Goal: Use online tool/utility: Utilize a website feature to perform a specific function

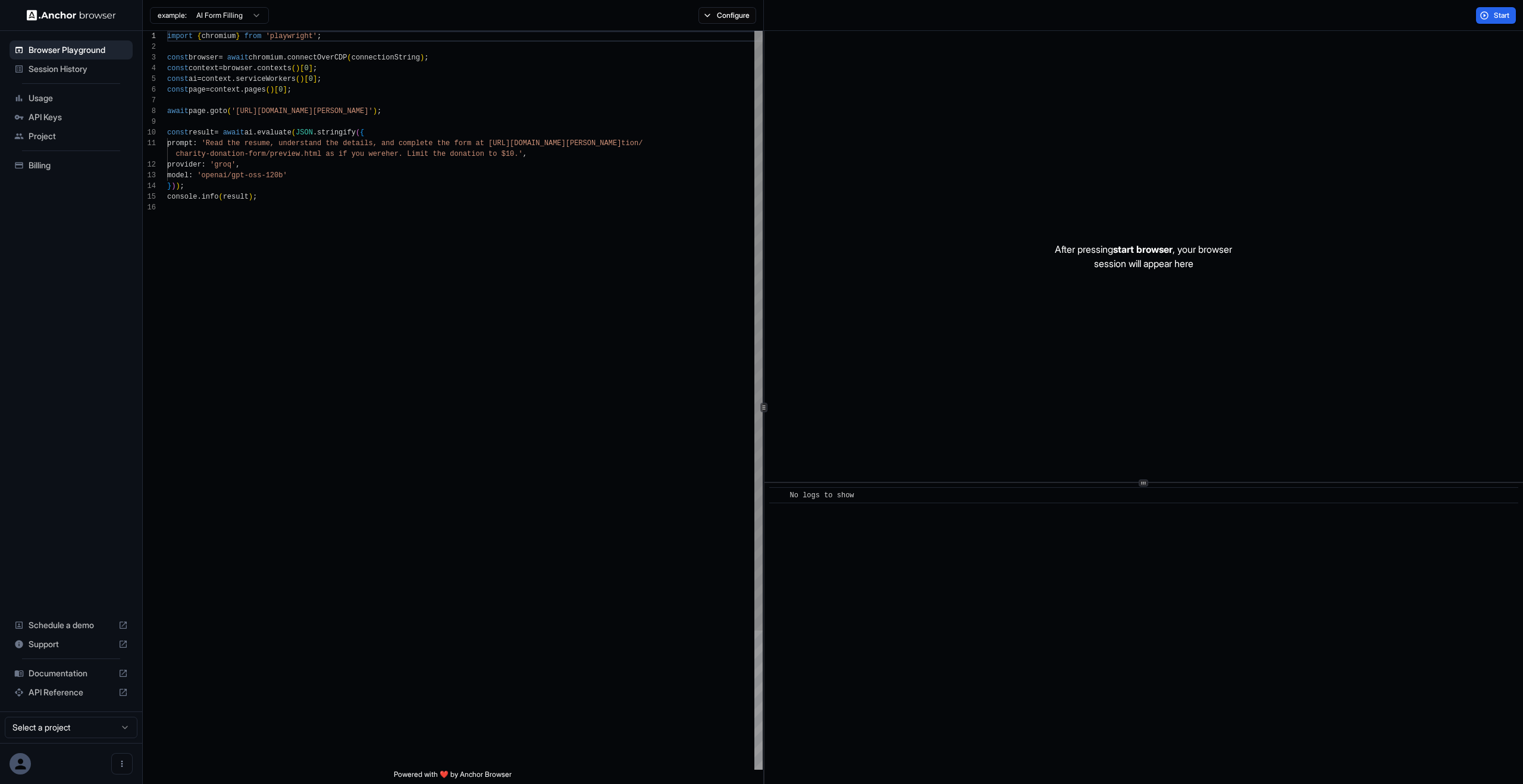
scroll to position [107, 0]
click at [738, 16] on button "Configure" at bounding box center [727, 15] width 58 height 16
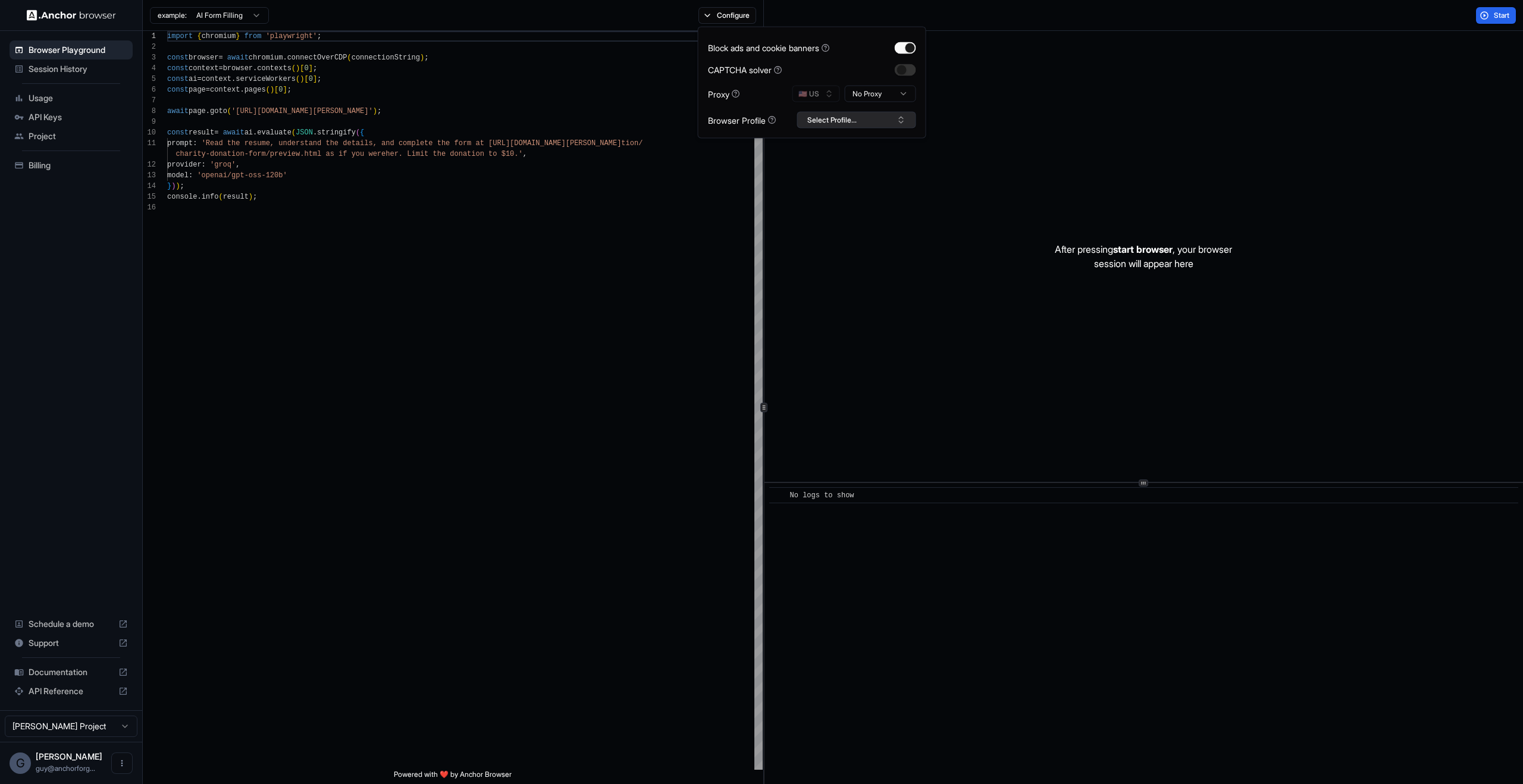
click at [867, 113] on button "Select Profile..." at bounding box center [857, 119] width 119 height 16
click at [848, 211] on div "test3" at bounding box center [857, 213] width 113 height 16
click at [589, 284] on div "import { chromium } from 'playwright' ; const browser = await chromium . connec…" at bounding box center [464, 486] width 596 height 910
click at [1506, 15] on span "Start" at bounding box center [1502, 15] width 16 height 9
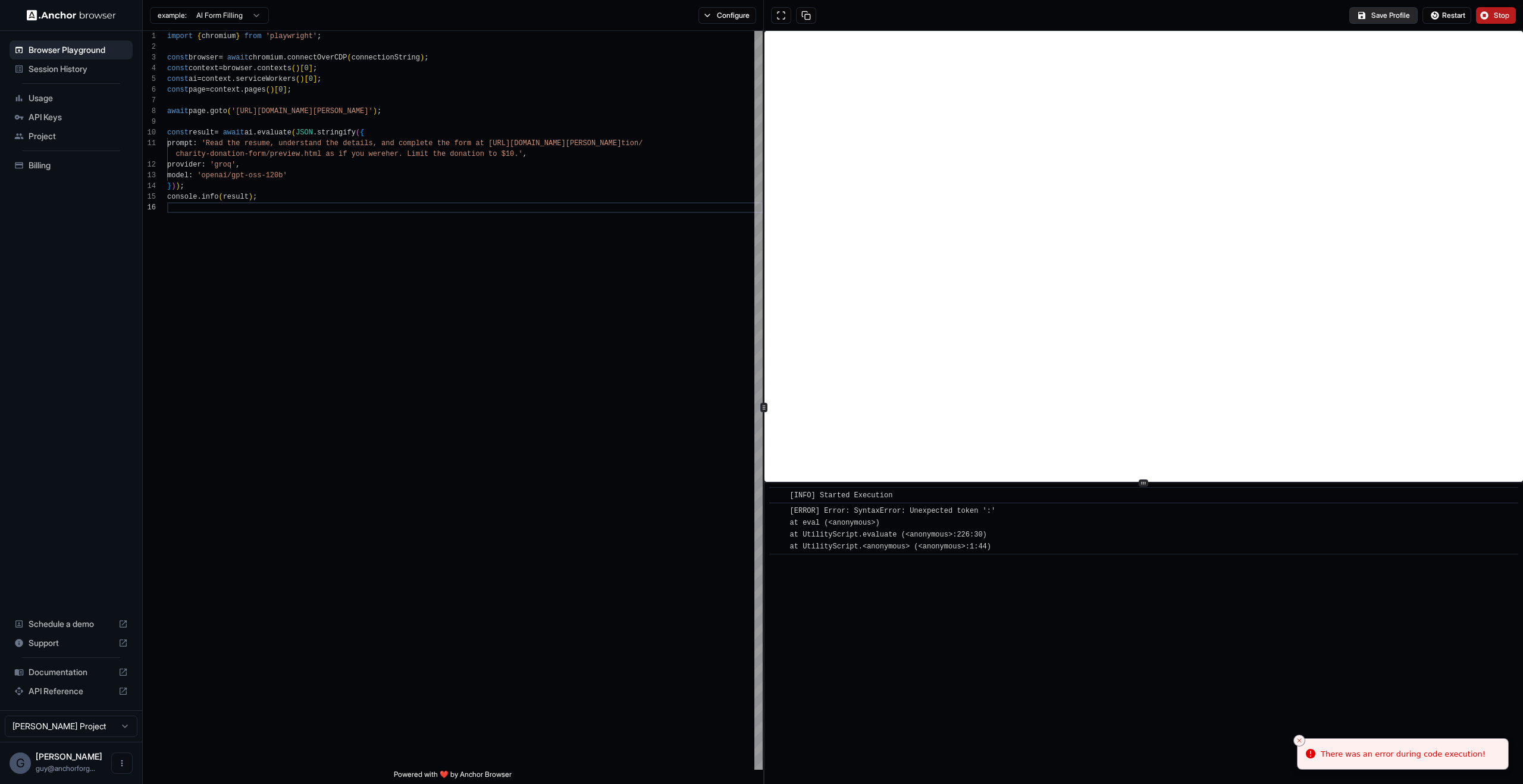
click at [1401, 11] on button "Save Profile" at bounding box center [1384, 15] width 69 height 16
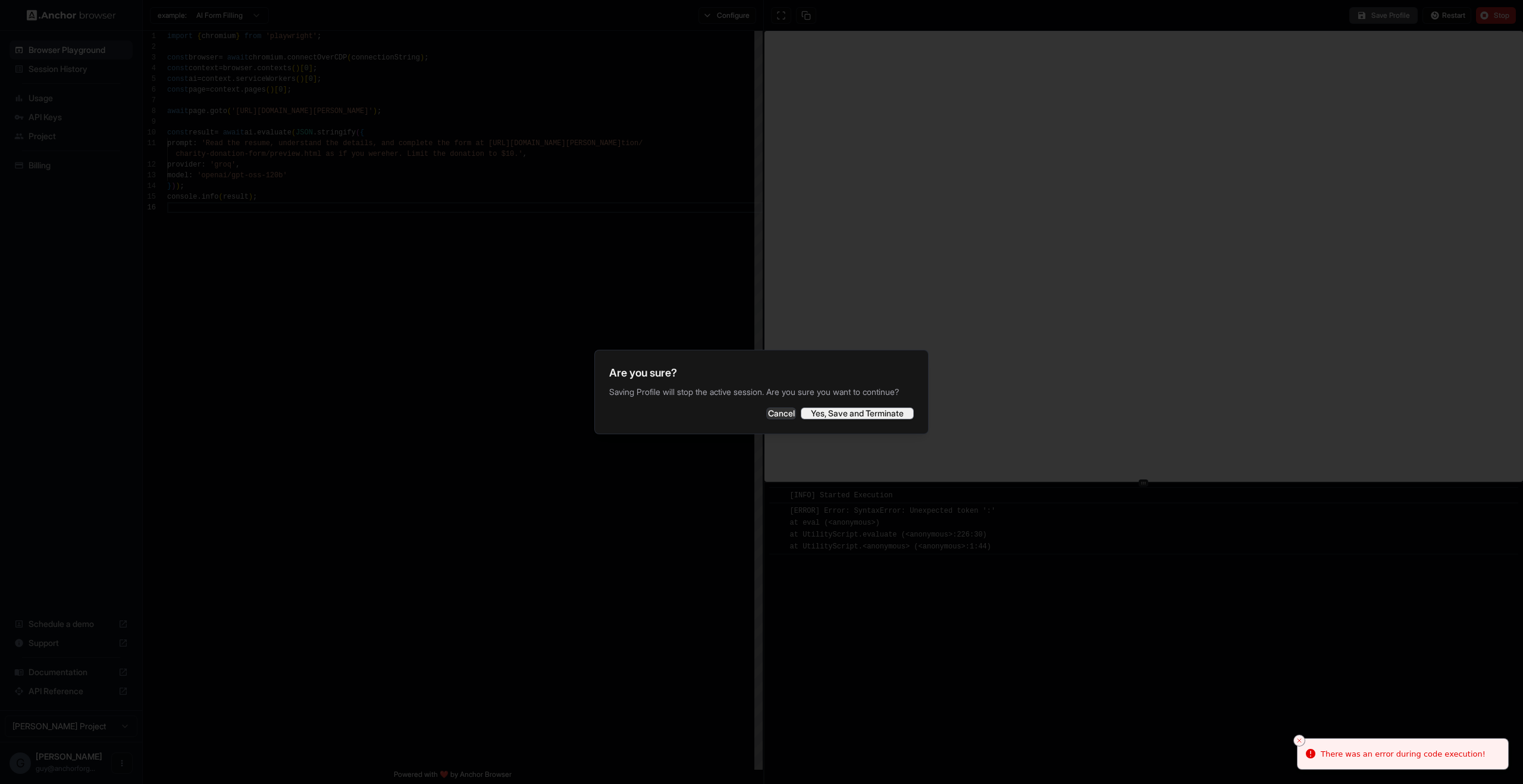
click at [862, 420] on button "Yes, Save and Terminate" at bounding box center [857, 413] width 113 height 12
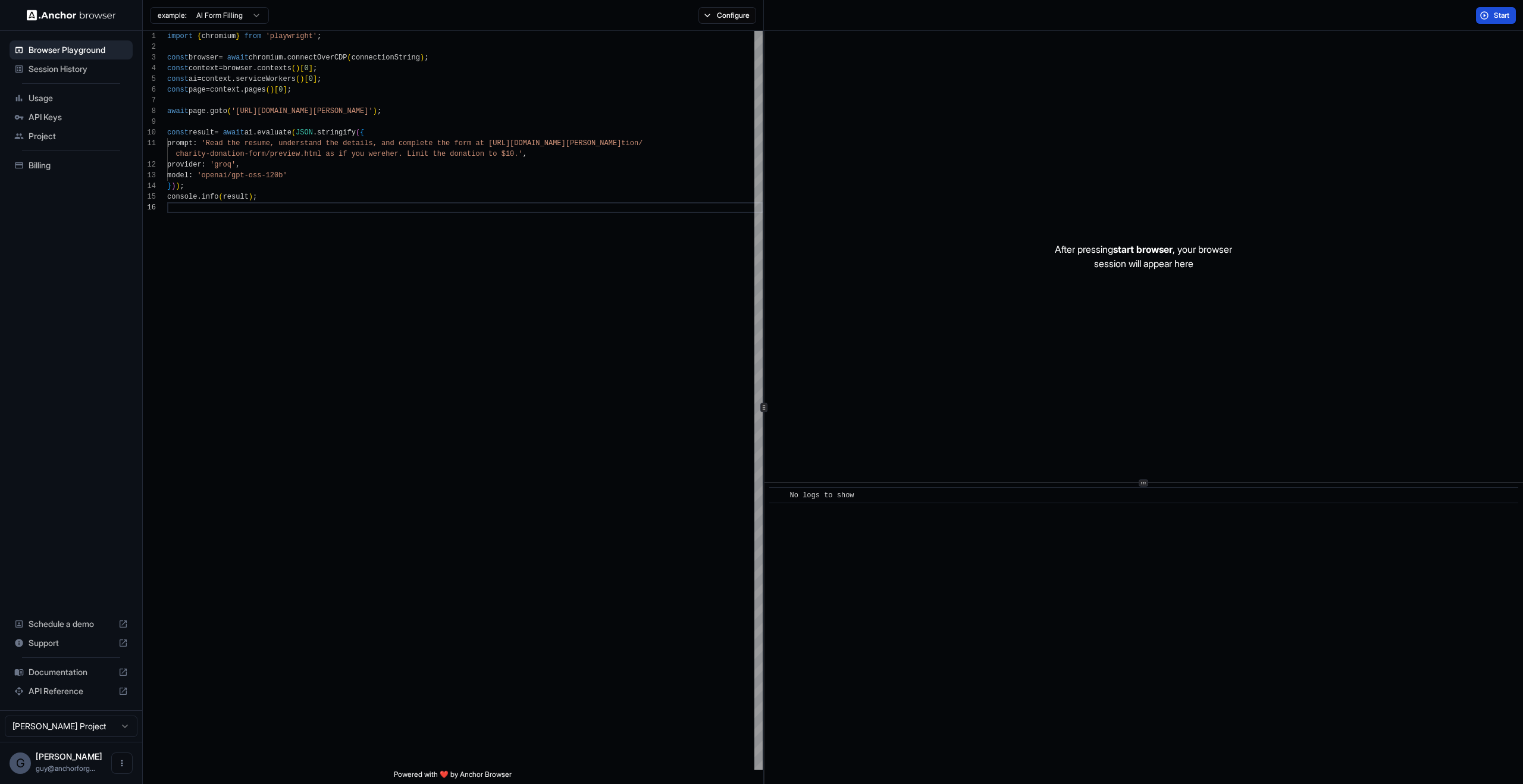
click at [1440, 15] on div "Start" at bounding box center [1143, 15] width 759 height 31
click at [1481, 13] on button "Start" at bounding box center [1496, 15] width 40 height 16
click at [1133, 605] on div "​ No logs to show" at bounding box center [1144, 634] width 758 height 301
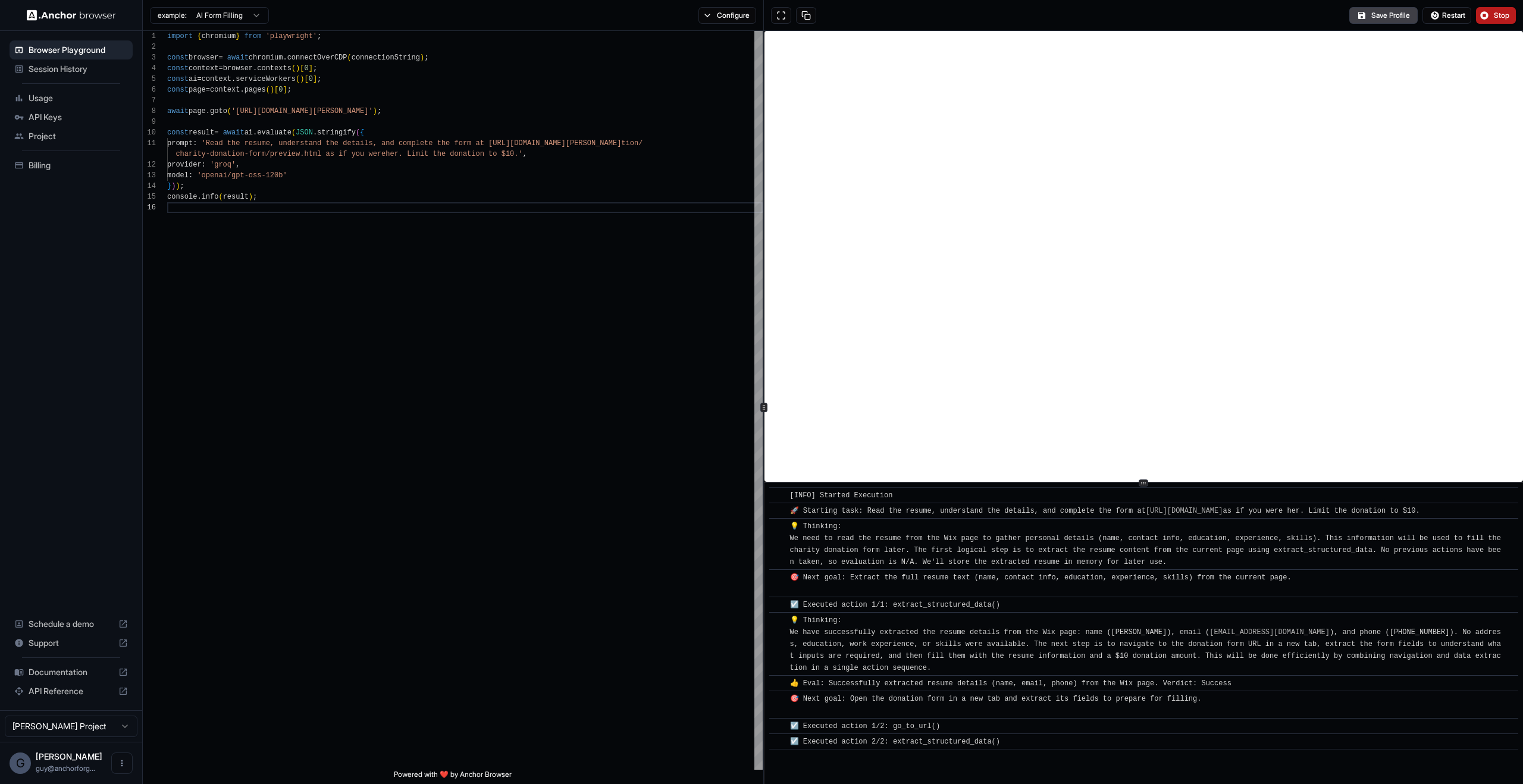
click at [1506, 10] on span "Stop" at bounding box center [1502, 15] width 16 height 9
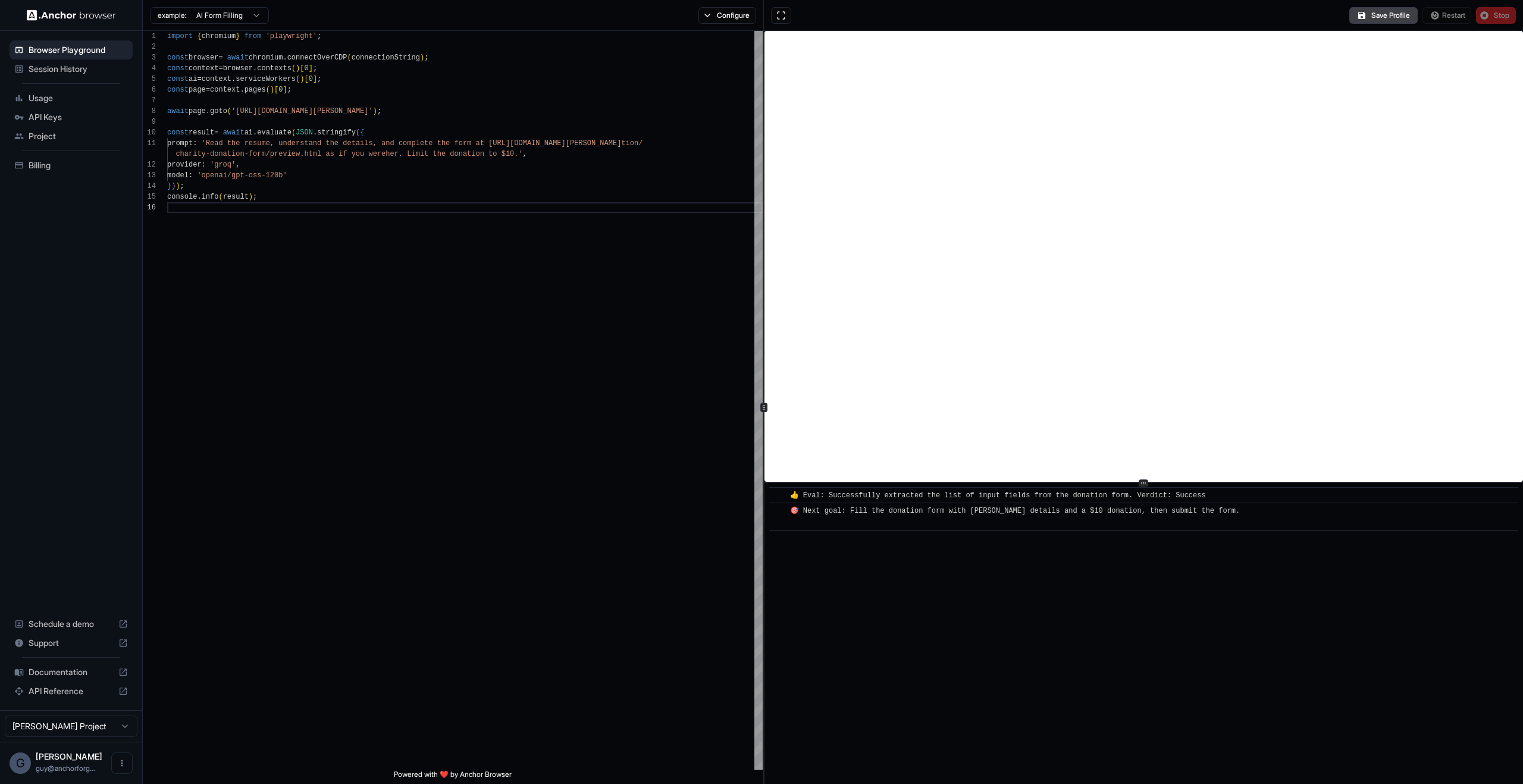
scroll to position [0, 0]
drag, startPoint x: 663, startPoint y: 260, endPoint x: 1048, endPoint y: 698, distance: 583.2
click at [763, 694] on div "import { chromium } from 'playwright' ; const browser = await chromium . connec…" at bounding box center [464, 486] width 596 height 910
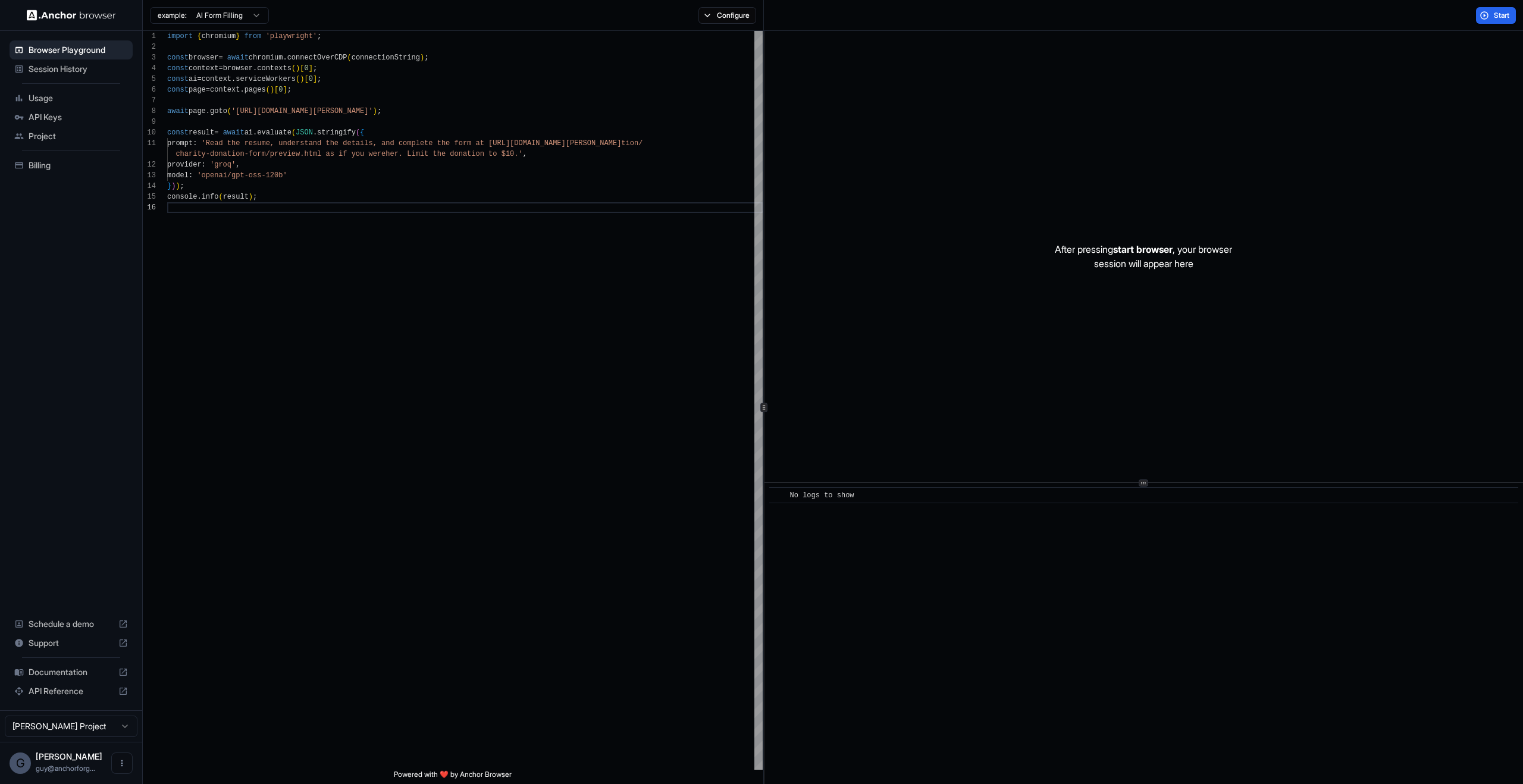
drag, startPoint x: 1048, startPoint y: 658, endPoint x: 880, endPoint y: 449, distance: 268.2
click at [881, 449] on div "After pressing start browser , your browser session will appear here ​ No logs …" at bounding box center [1144, 407] width 758 height 753
drag, startPoint x: 920, startPoint y: 566, endPoint x: 912, endPoint y: 551, distance: 17.0
click at [917, 559] on div "​ No logs to show" at bounding box center [1144, 634] width 758 height 301
drag, startPoint x: 688, startPoint y: 298, endPoint x: 693, endPoint y: 225, distance: 73.2
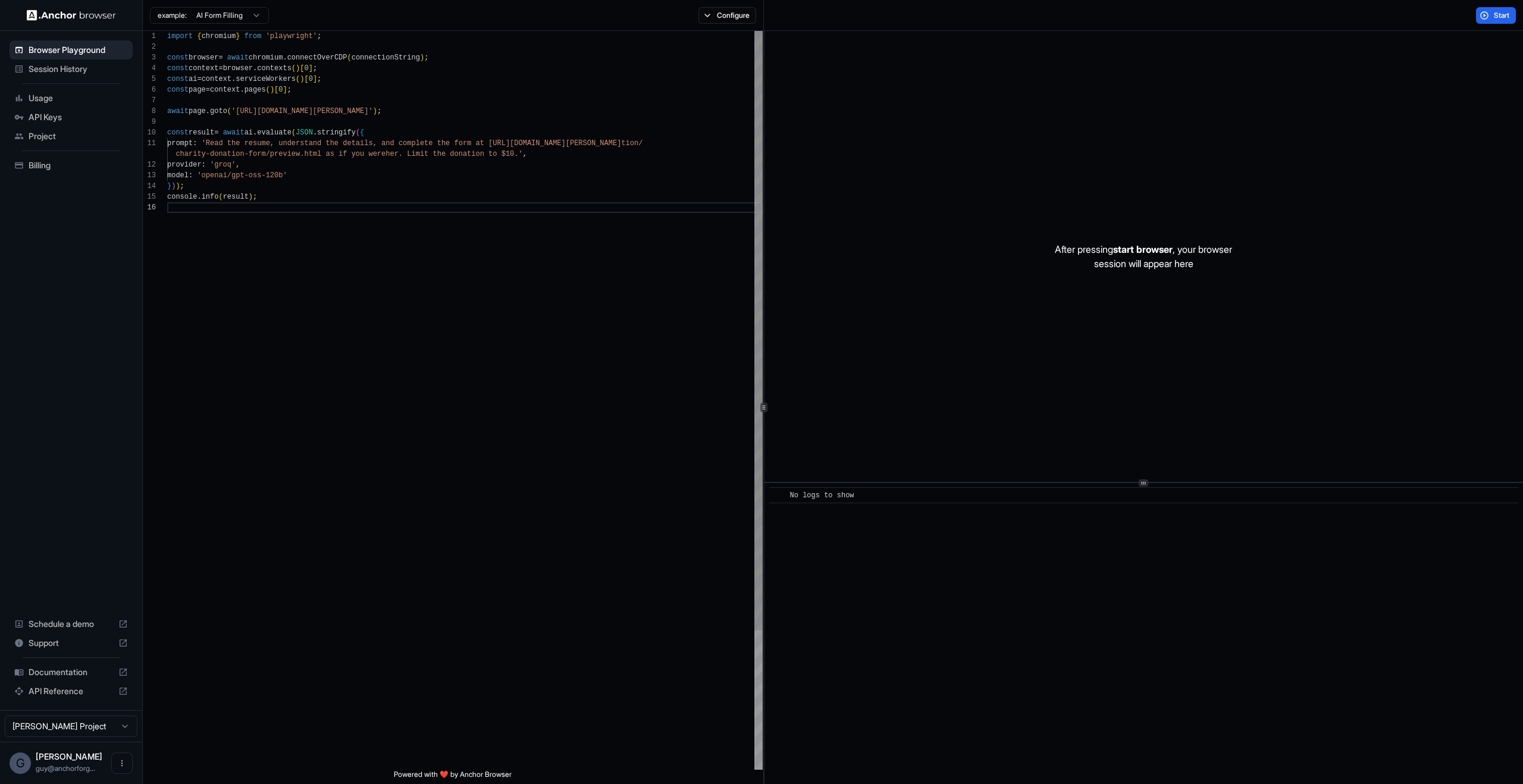
click at [691, 277] on div "import { chromium } from 'playwright' ; const browser = await chromium . connec…" at bounding box center [464, 486] width 596 height 910
click at [727, 18] on button "Configure" at bounding box center [727, 15] width 58 height 16
click at [868, 107] on div "Block ads and cookie banners CAPTCHA solver Proxy 🇺🇸 US No Proxy Browser Profil…" at bounding box center [812, 83] width 208 height 92
click at [866, 113] on button "test3" at bounding box center [857, 119] width 119 height 16
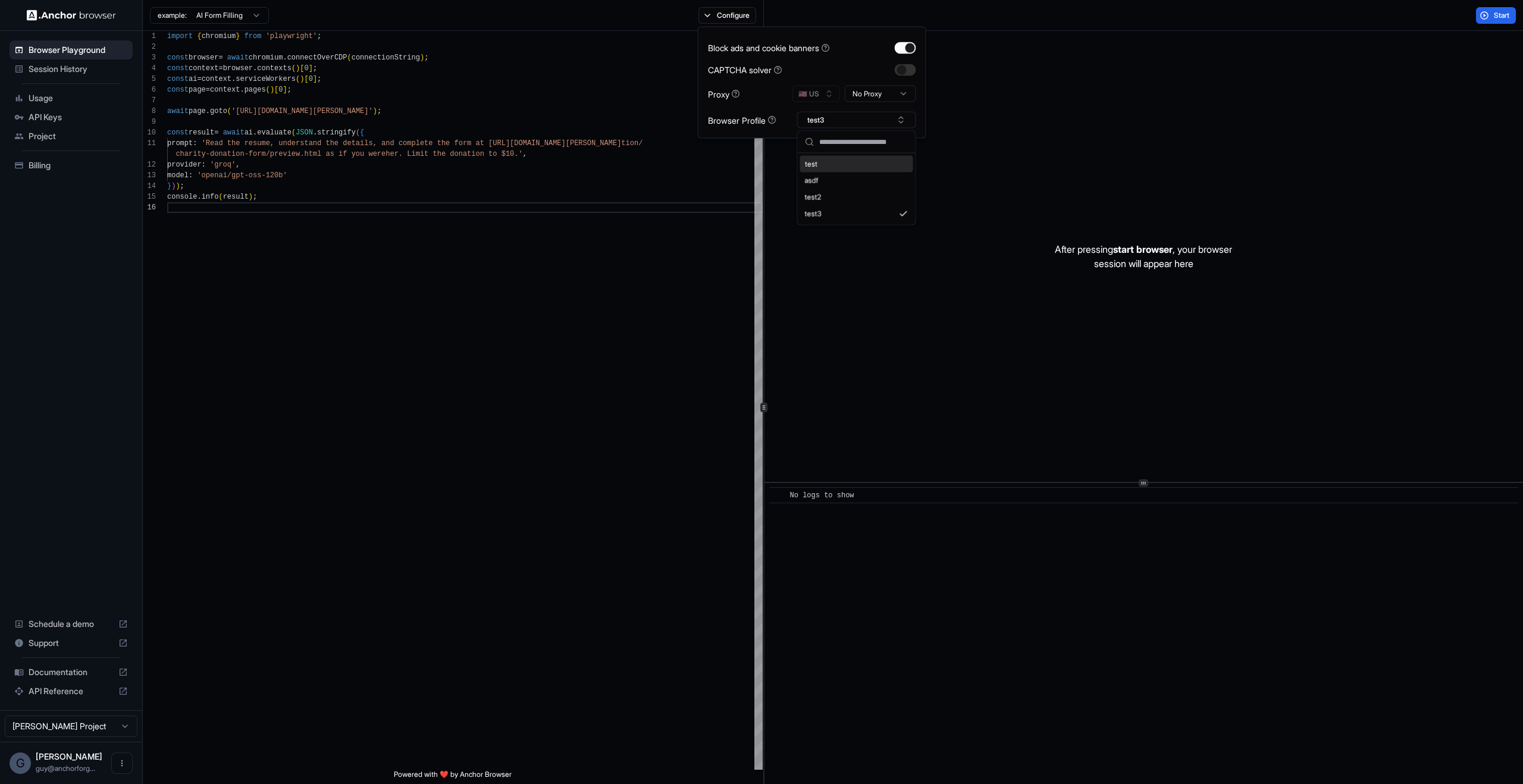
click at [1268, 288] on div "After pressing start browser , your browser session will appear here" at bounding box center [1144, 256] width 758 height 450
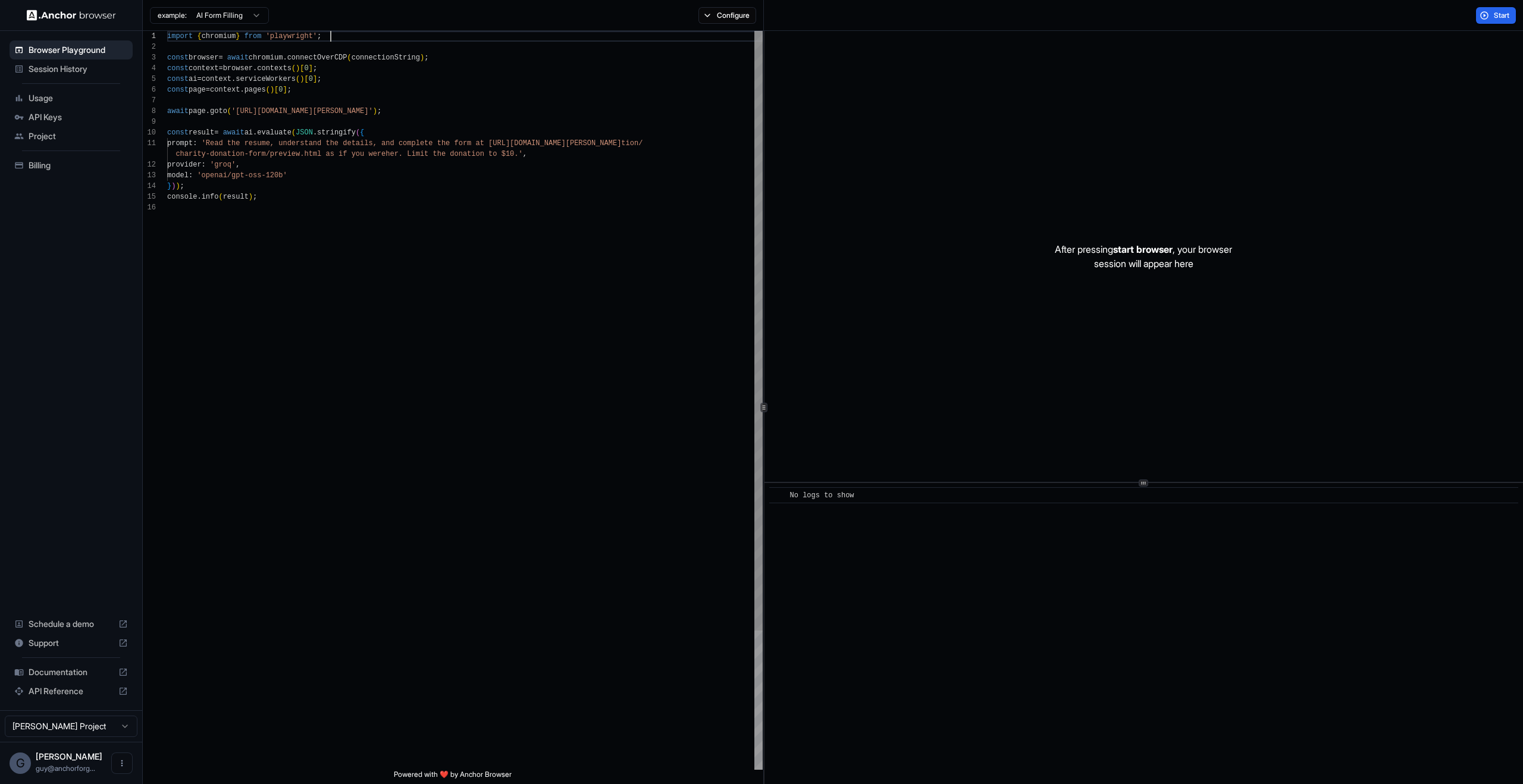
click at [719, 33] on div "import { chromium } from 'playwright' ; const browser = await chromium . connec…" at bounding box center [464, 486] width 596 height 910
click at [734, 14] on button "Configure" at bounding box center [727, 15] width 58 height 16
click at [887, 122] on button "test3" at bounding box center [857, 119] width 119 height 16
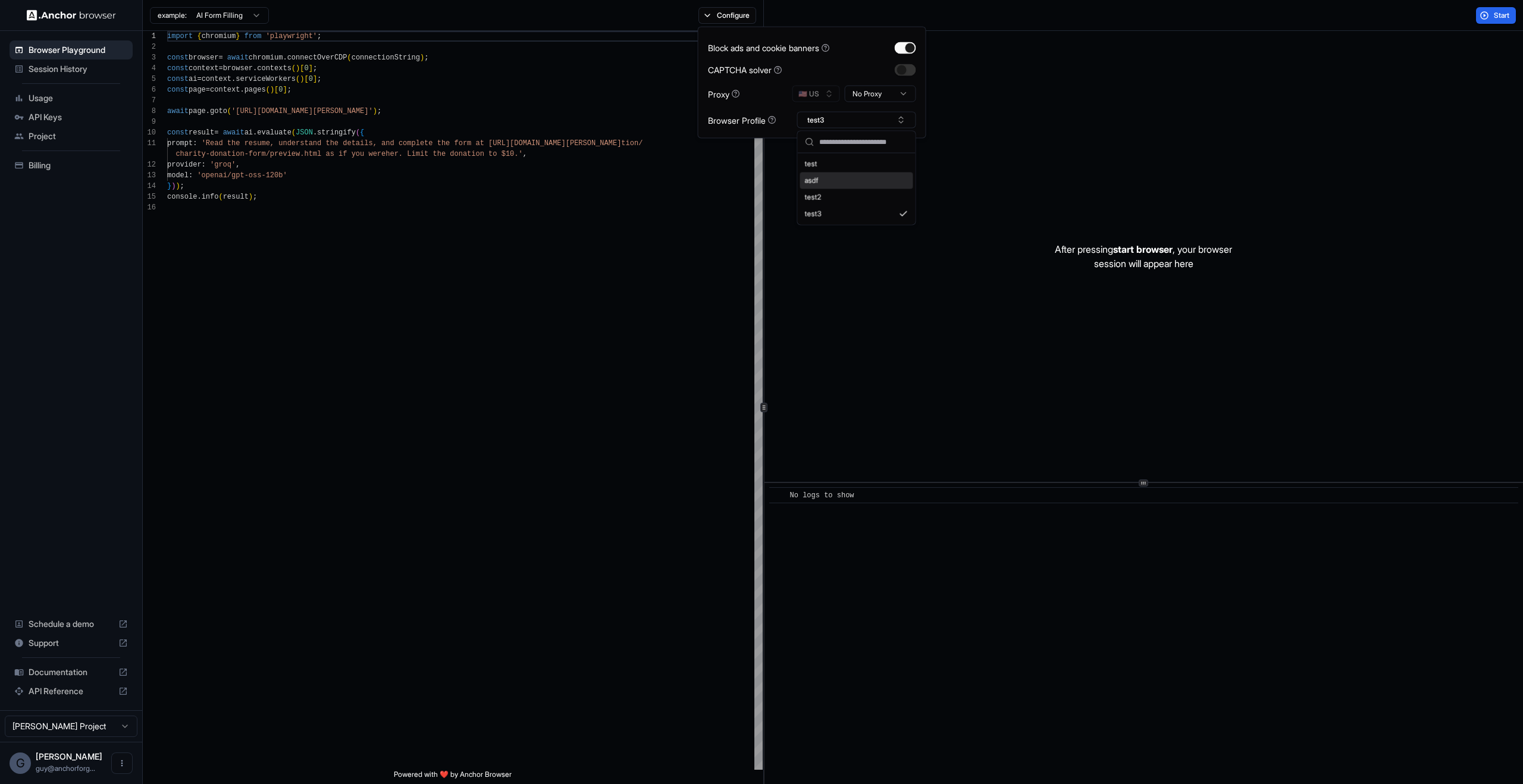
click at [883, 178] on div "asdf" at bounding box center [857, 181] width 113 height 16
click at [1343, 318] on div "After pressing start browser , your browser session will appear here" at bounding box center [1144, 256] width 758 height 450
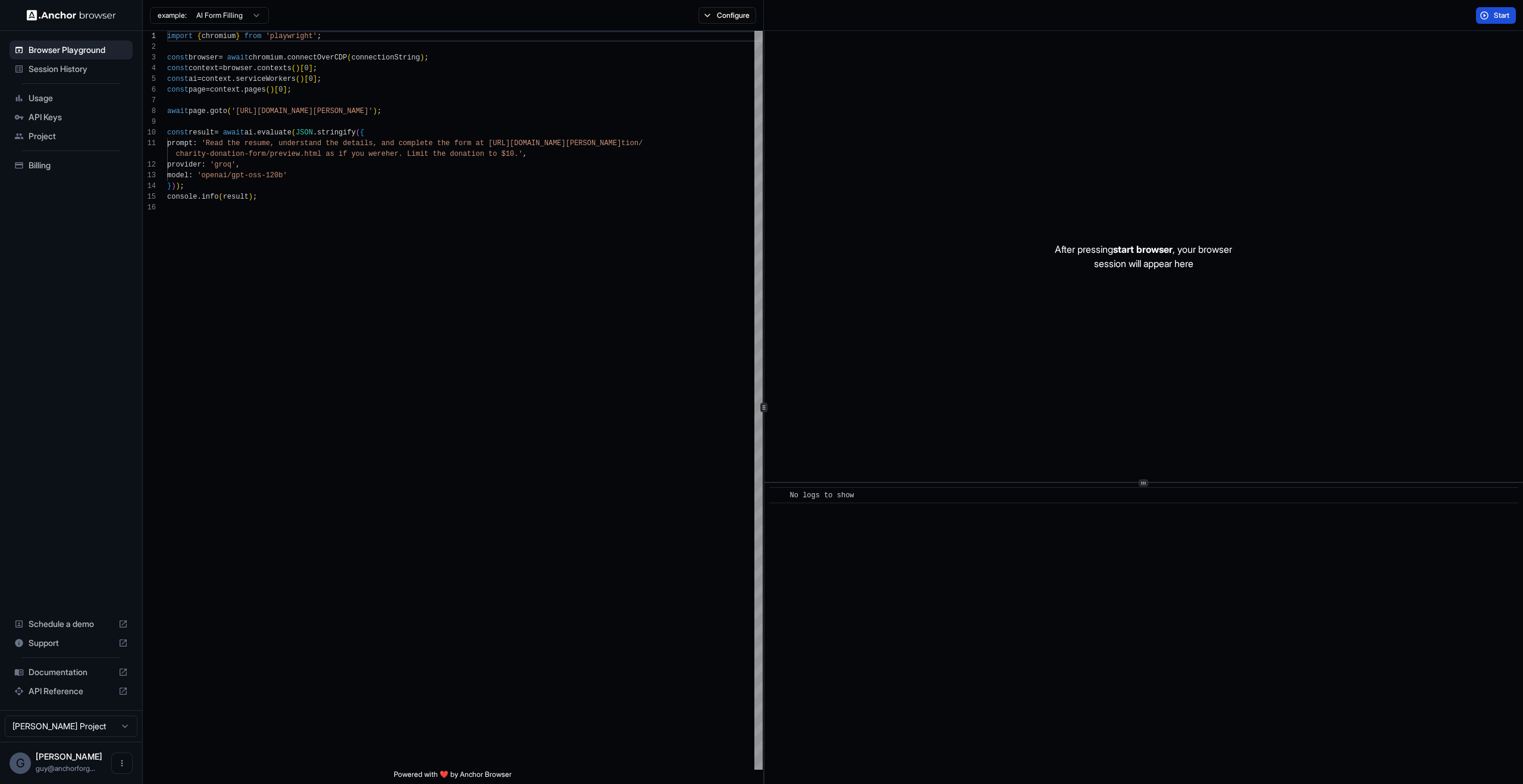
drag, startPoint x: 1491, startPoint y: 20, endPoint x: 1288, endPoint y: 328, distance: 368.9
click at [1491, 20] on button "Start" at bounding box center [1496, 15] width 40 height 16
type textarea "**********"
click at [644, 393] on div "import { chromium } from 'playwright' ; const browser = await chromium . connec…" at bounding box center [464, 486] width 596 height 910
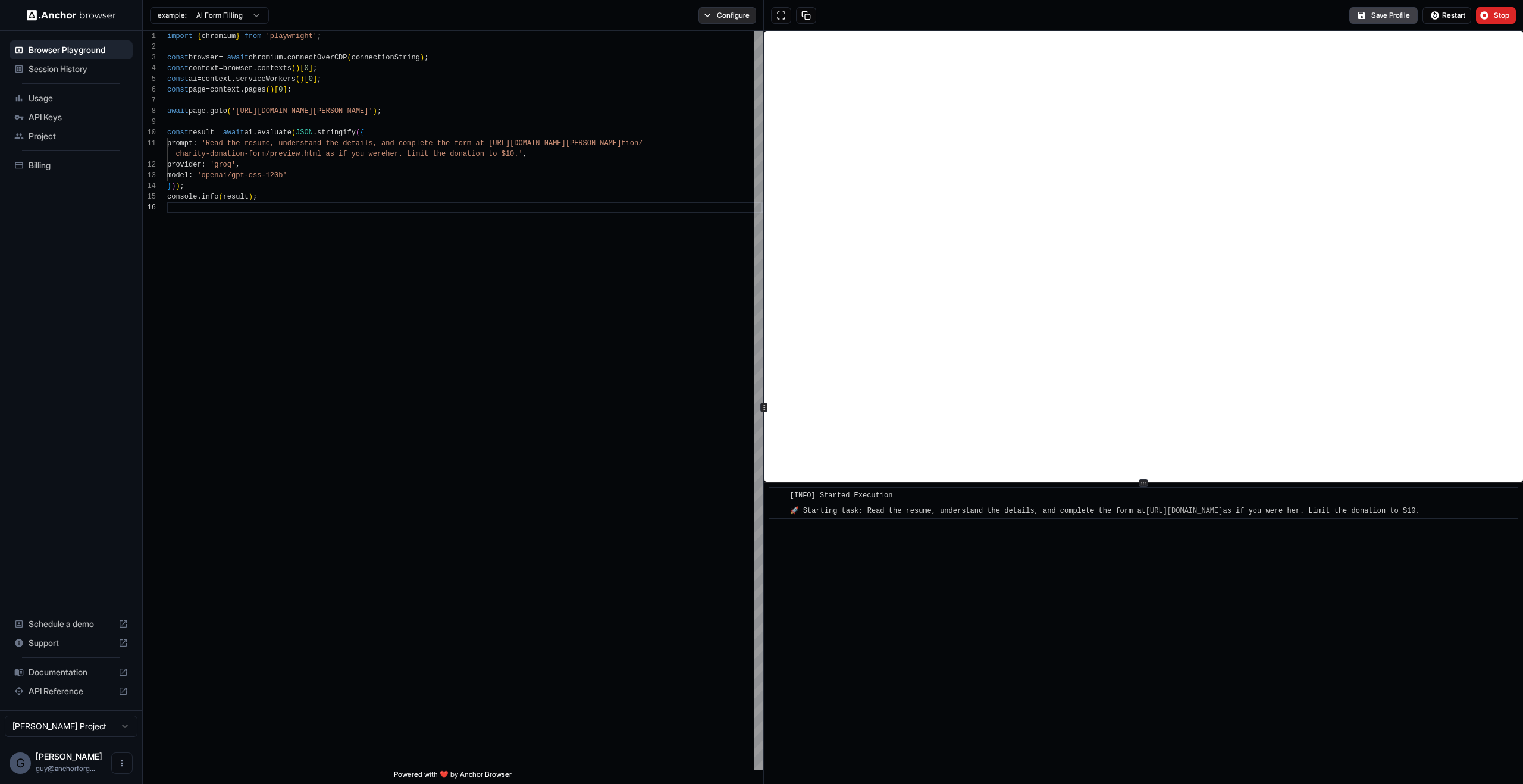
click at [750, 9] on button "Configure" at bounding box center [727, 15] width 58 height 16
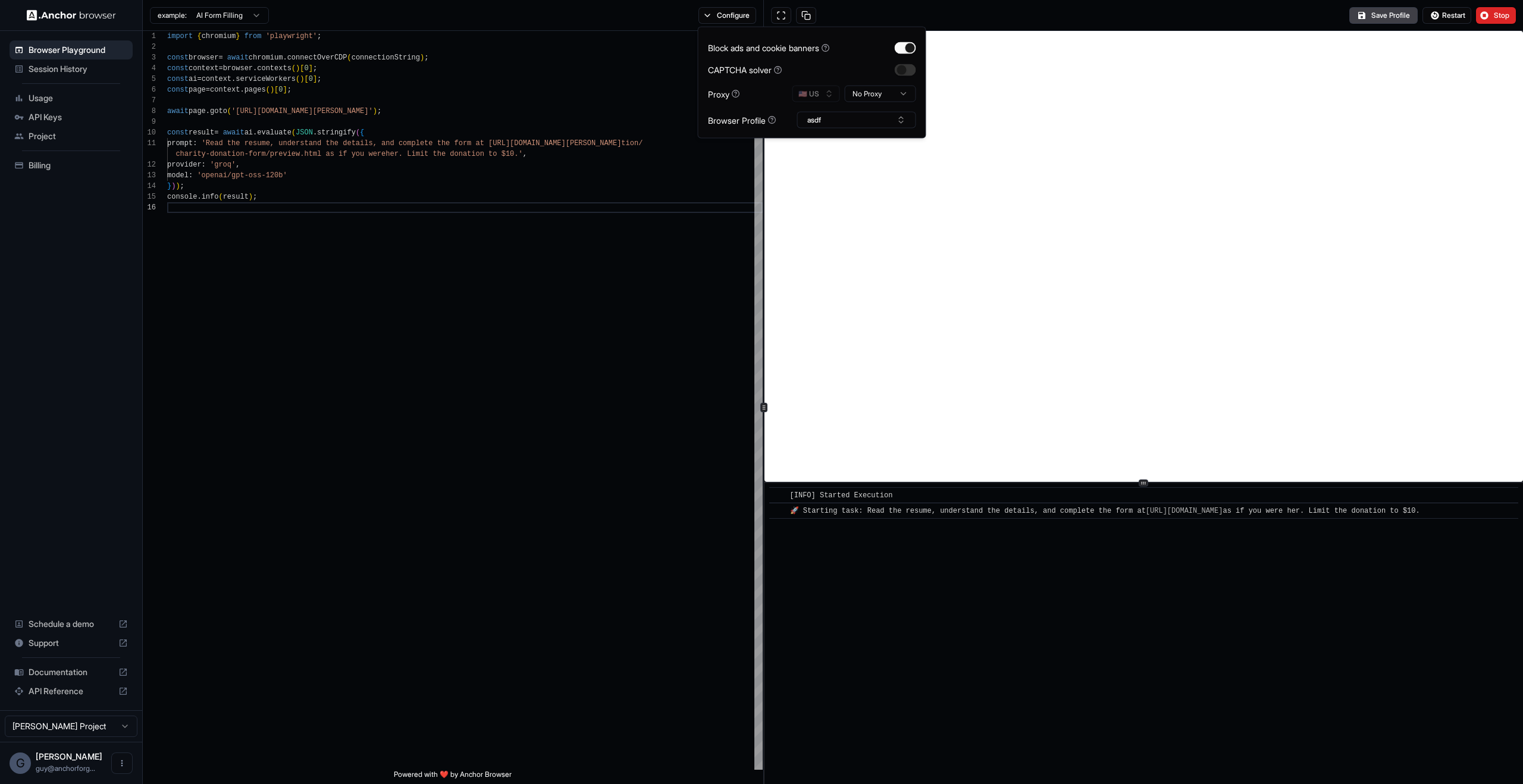
drag, startPoint x: 886, startPoint y: 85, endPoint x: 885, endPoint y: 94, distance: 9.1
click at [886, 85] on div "Block ads and cookie banners CAPTCHA solver Proxy 🇺🇸 US No Proxy Browser Profil…" at bounding box center [812, 83] width 208 height 92
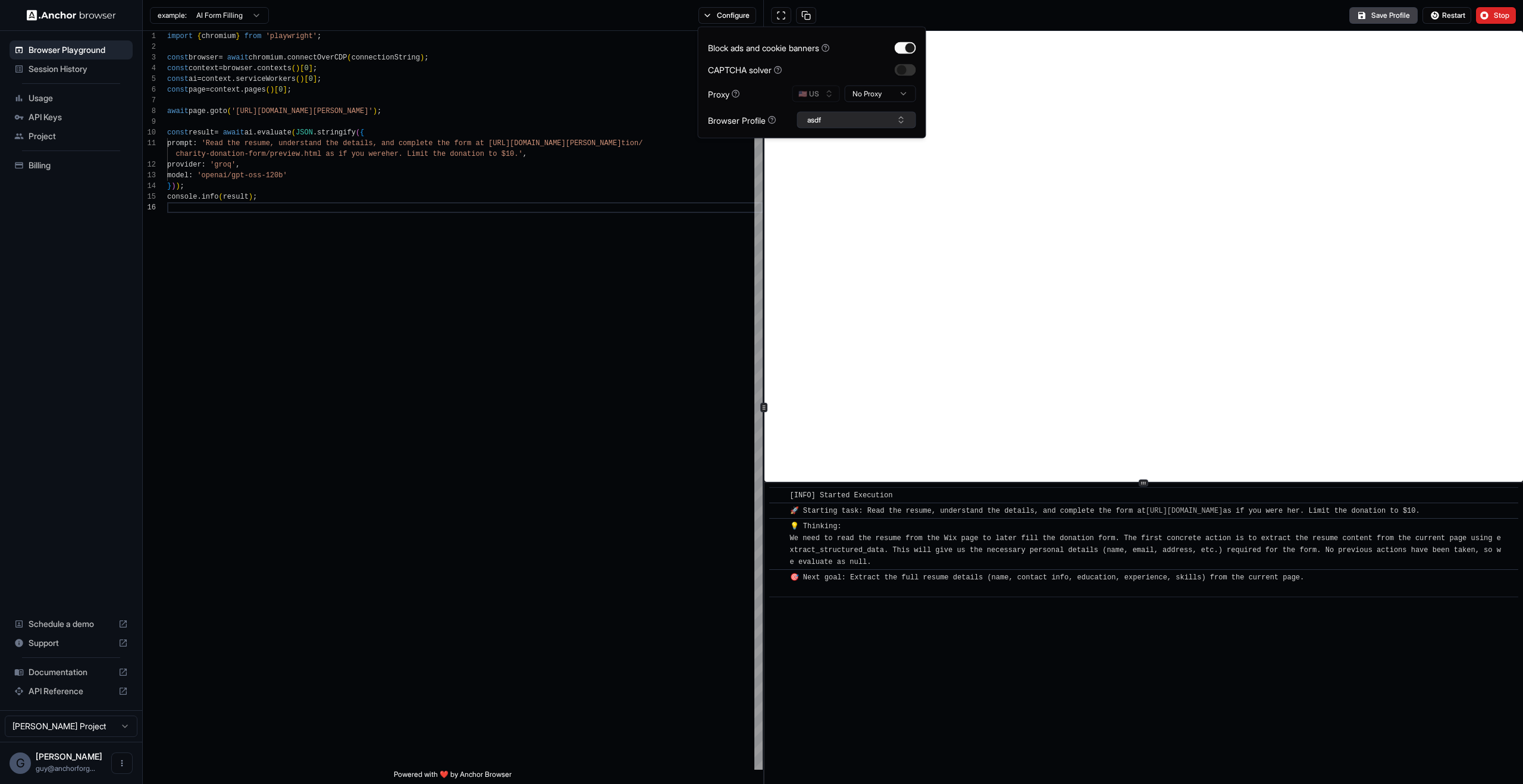
click at [854, 116] on button "asdf" at bounding box center [857, 119] width 119 height 16
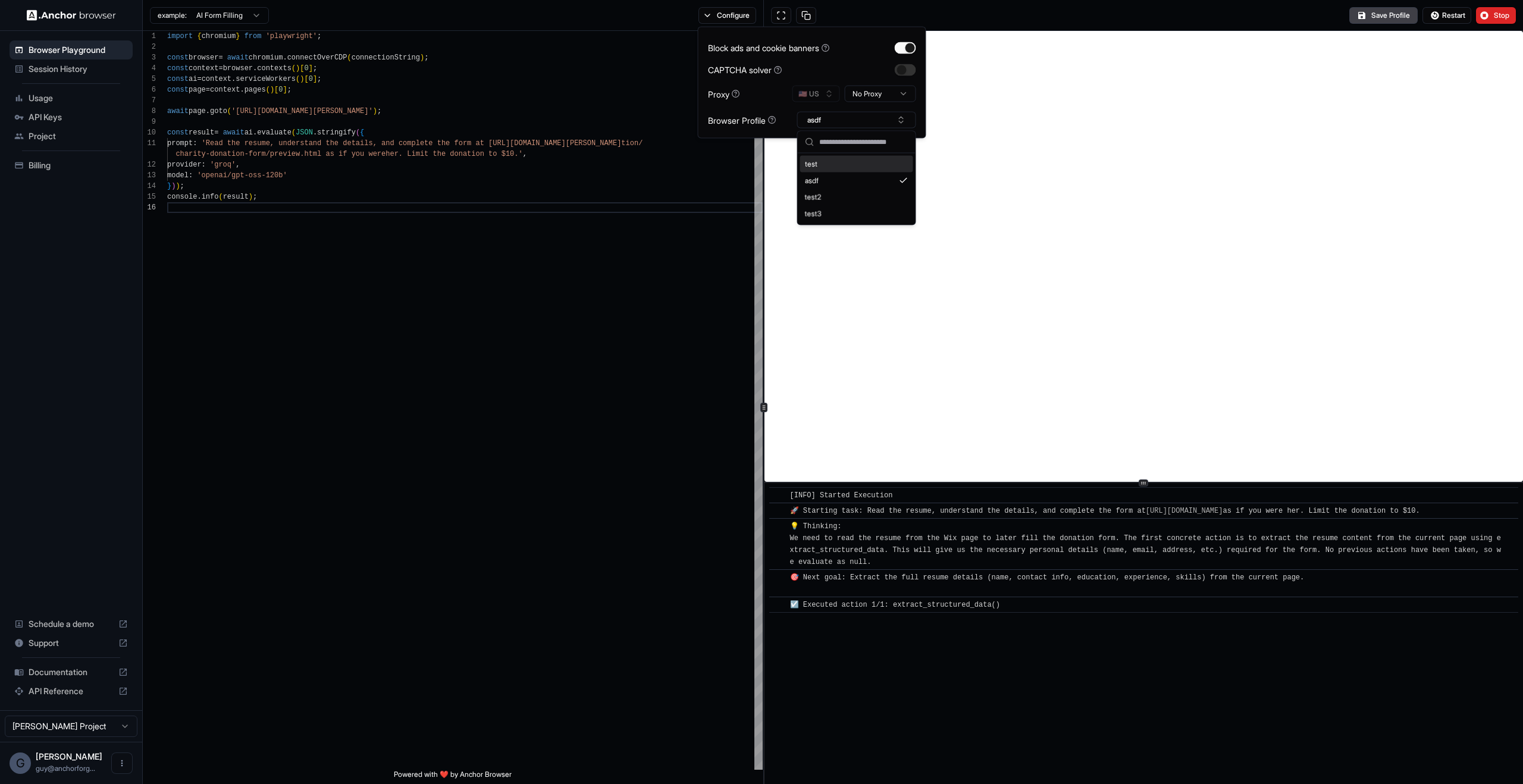
click at [841, 162] on div "test" at bounding box center [857, 163] width 113 height 16
click at [1444, 16] on span "Restart" at bounding box center [1453, 15] width 23 height 9
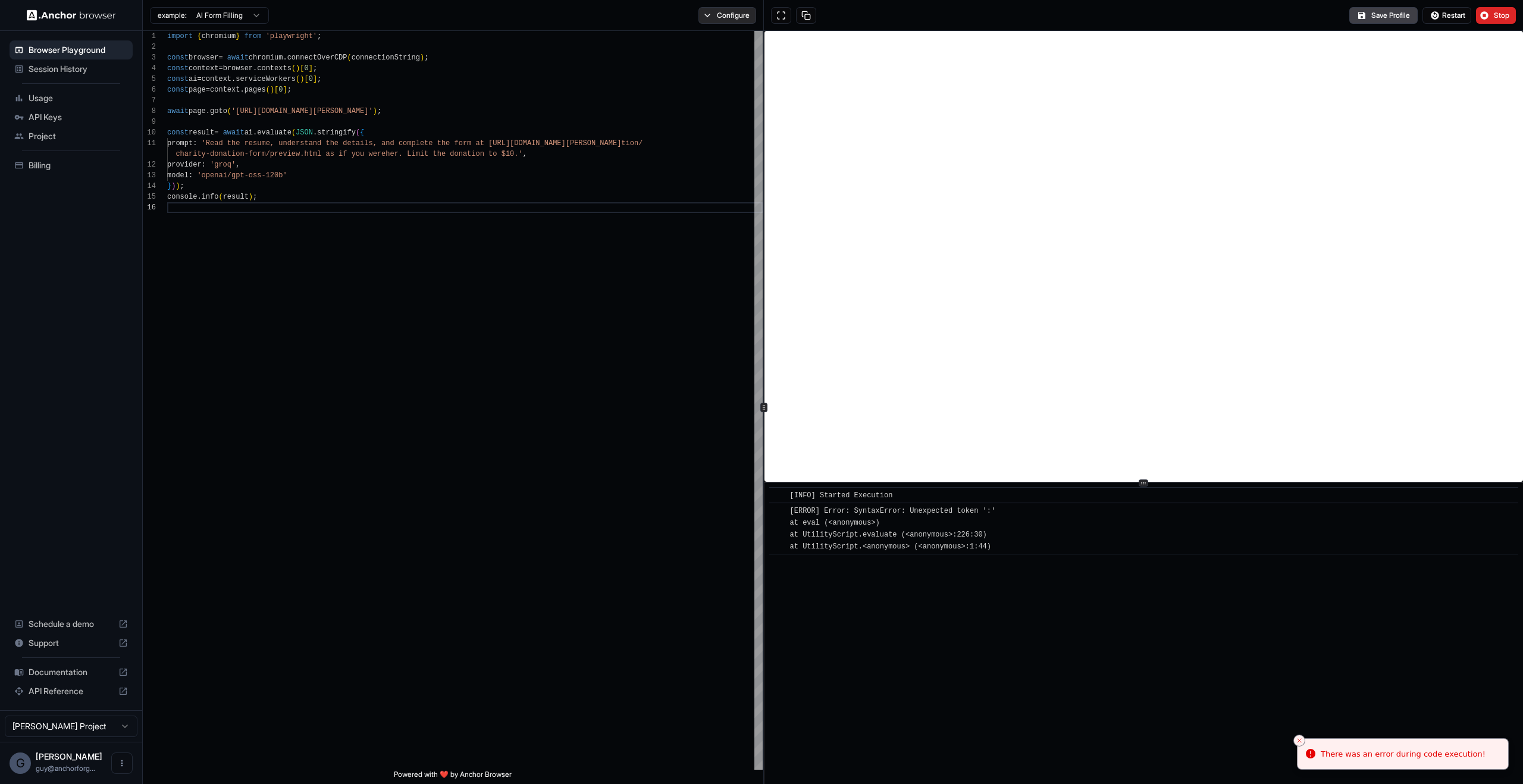
click at [732, 22] on button "Configure" at bounding box center [727, 15] width 58 height 16
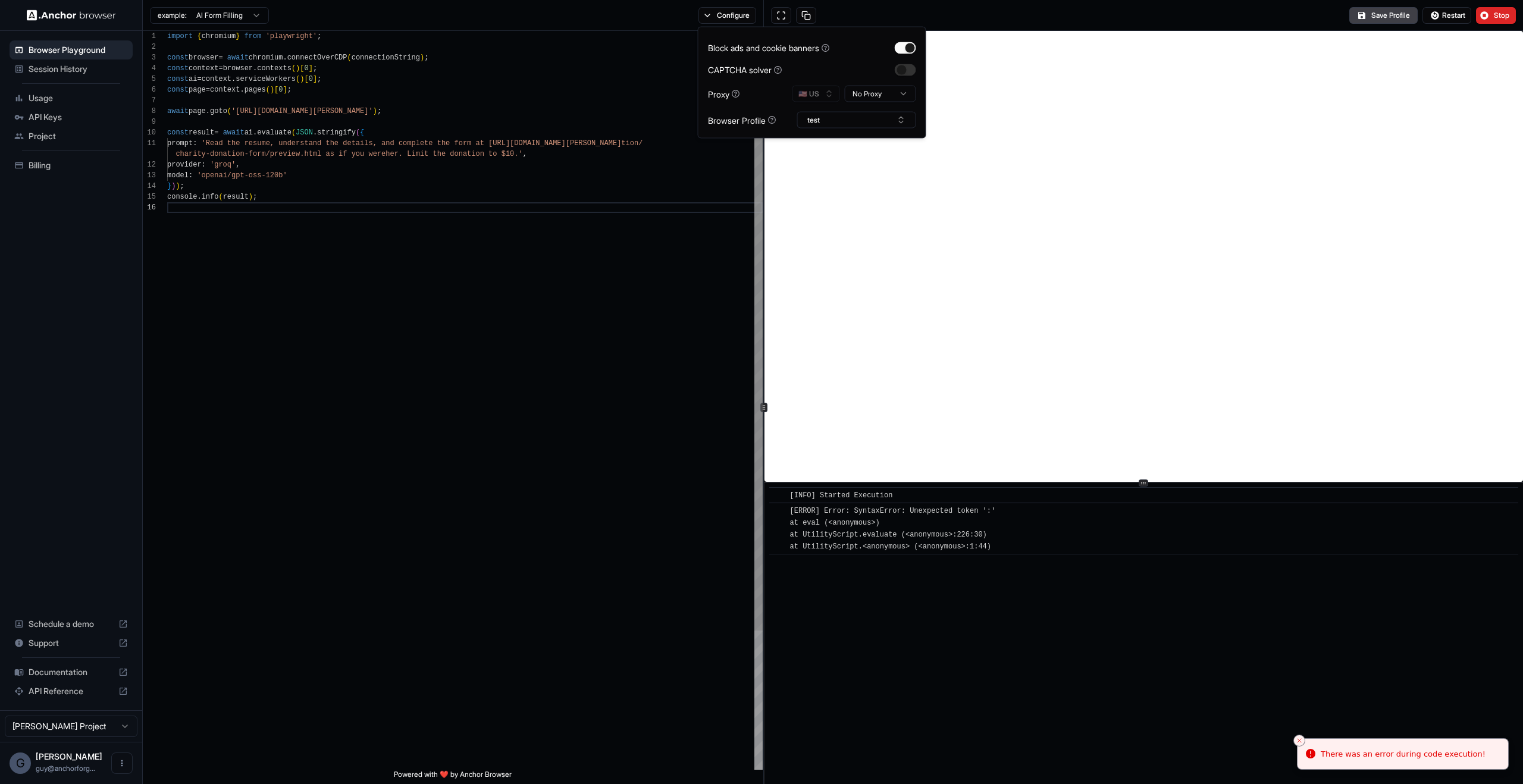
click at [599, 292] on div "import { chromium } from 'playwright' ; const browser = await chromium . connec…" at bounding box center [464, 486] width 596 height 910
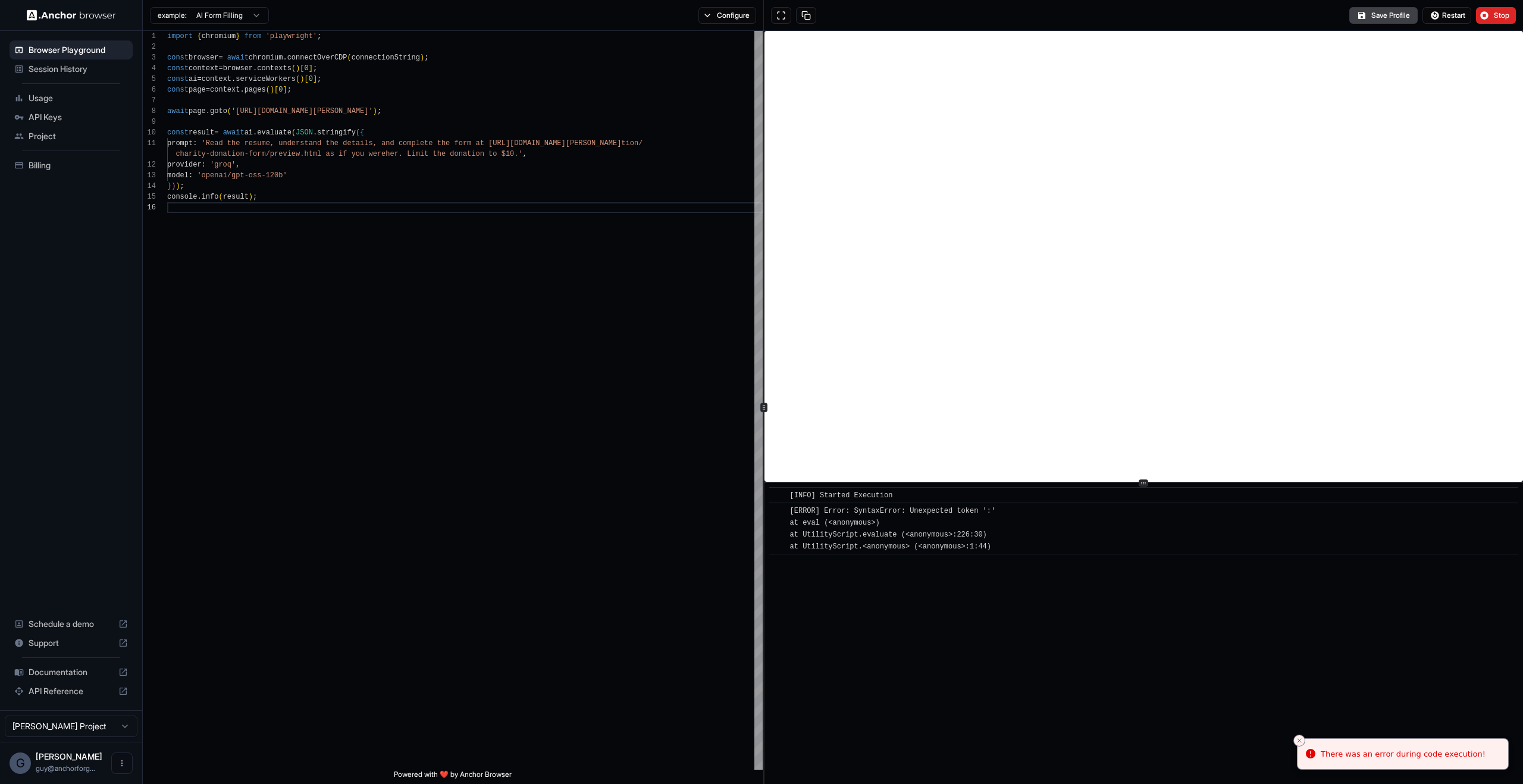
click at [1384, 28] on div "Save Profile Restart Stop" at bounding box center [1143, 15] width 759 height 31
click at [1385, 22] on button "Save Profile" at bounding box center [1384, 15] width 69 height 16
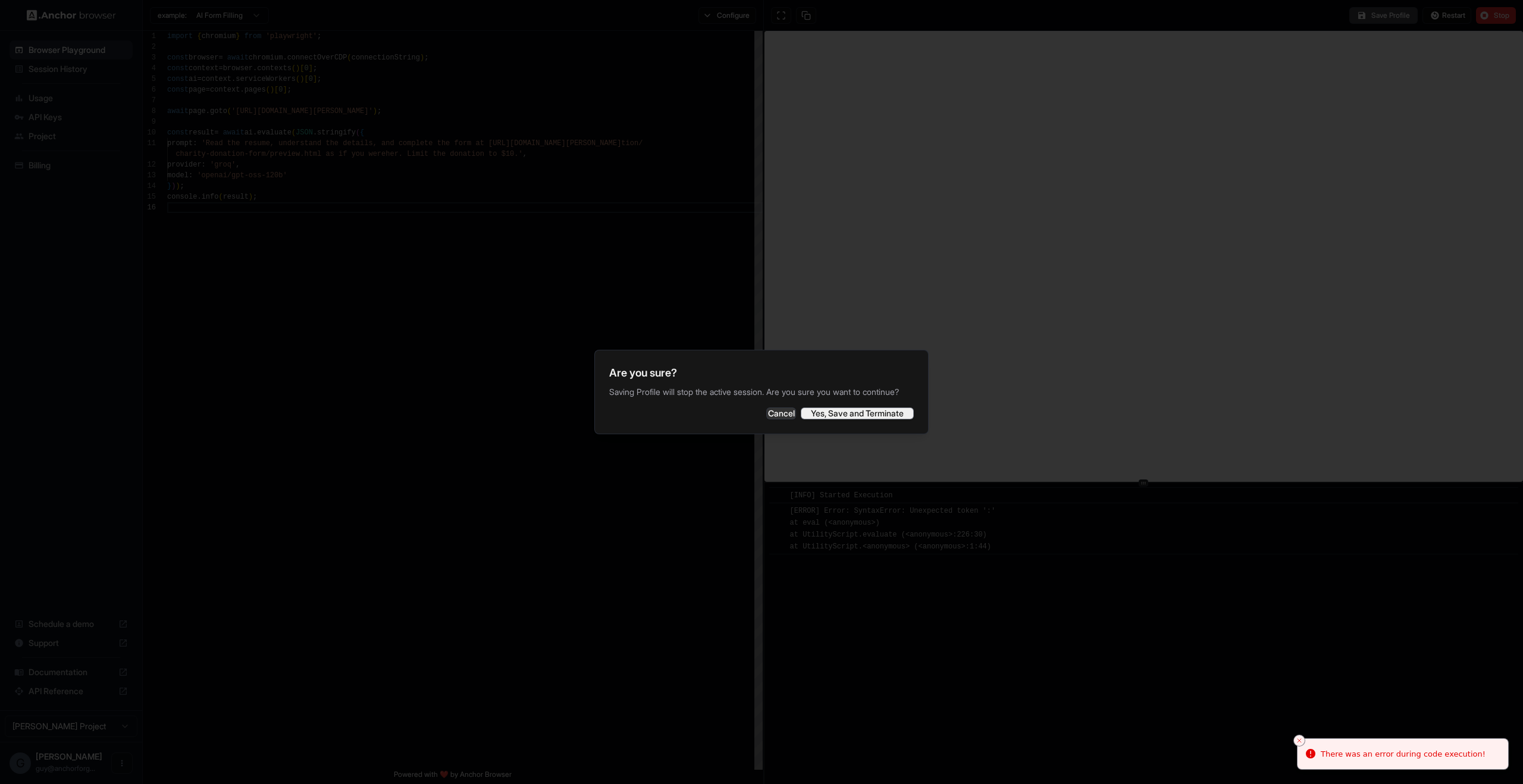
click at [875, 413] on button "Yes, Save and Terminate" at bounding box center [857, 413] width 113 height 12
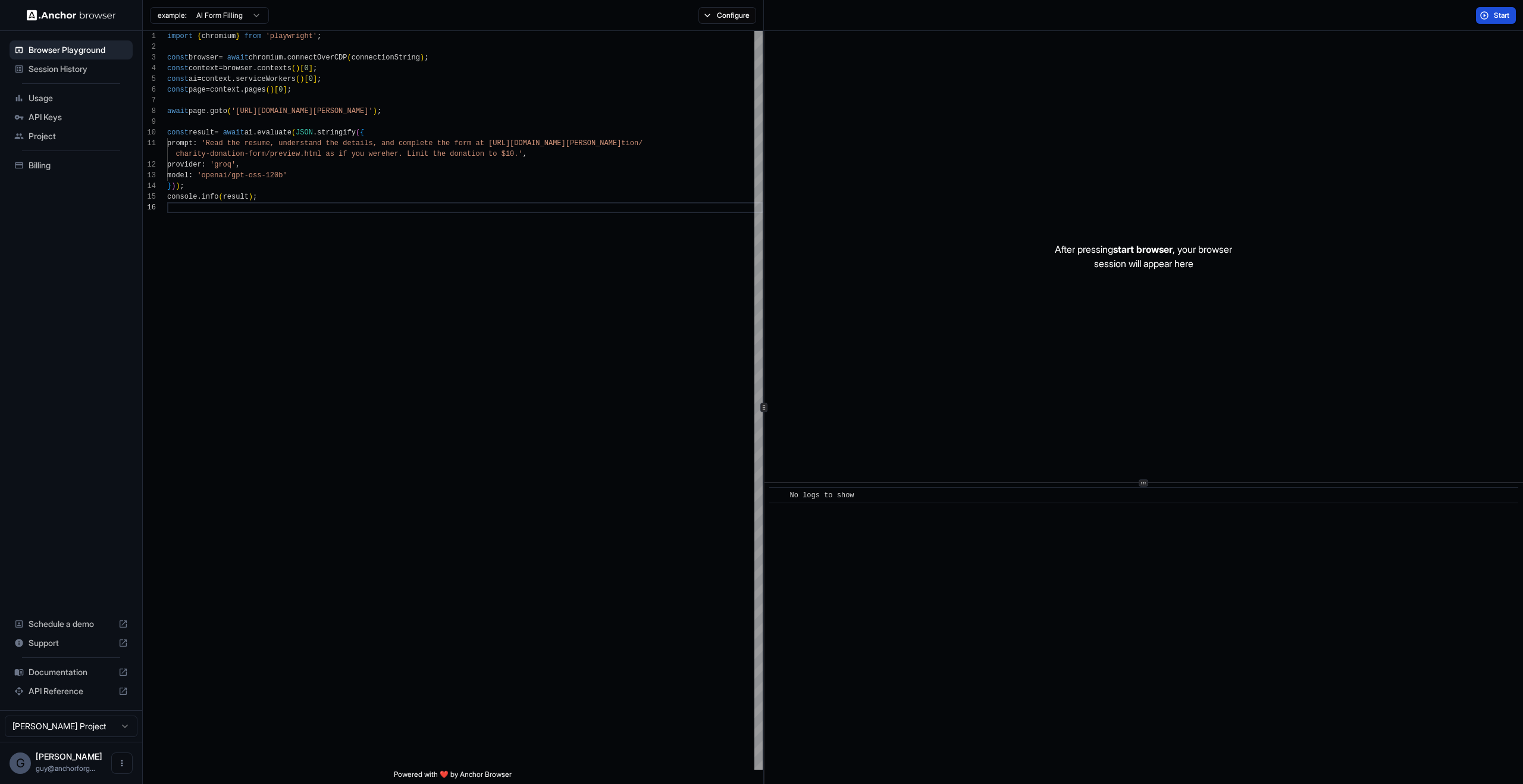
click at [1489, 22] on button "Start" at bounding box center [1496, 15] width 40 height 16
drag, startPoint x: 1098, startPoint y: 603, endPoint x: 1092, endPoint y: 597, distance: 8.5
click at [1098, 603] on div "​ No logs to show" at bounding box center [1144, 634] width 758 height 301
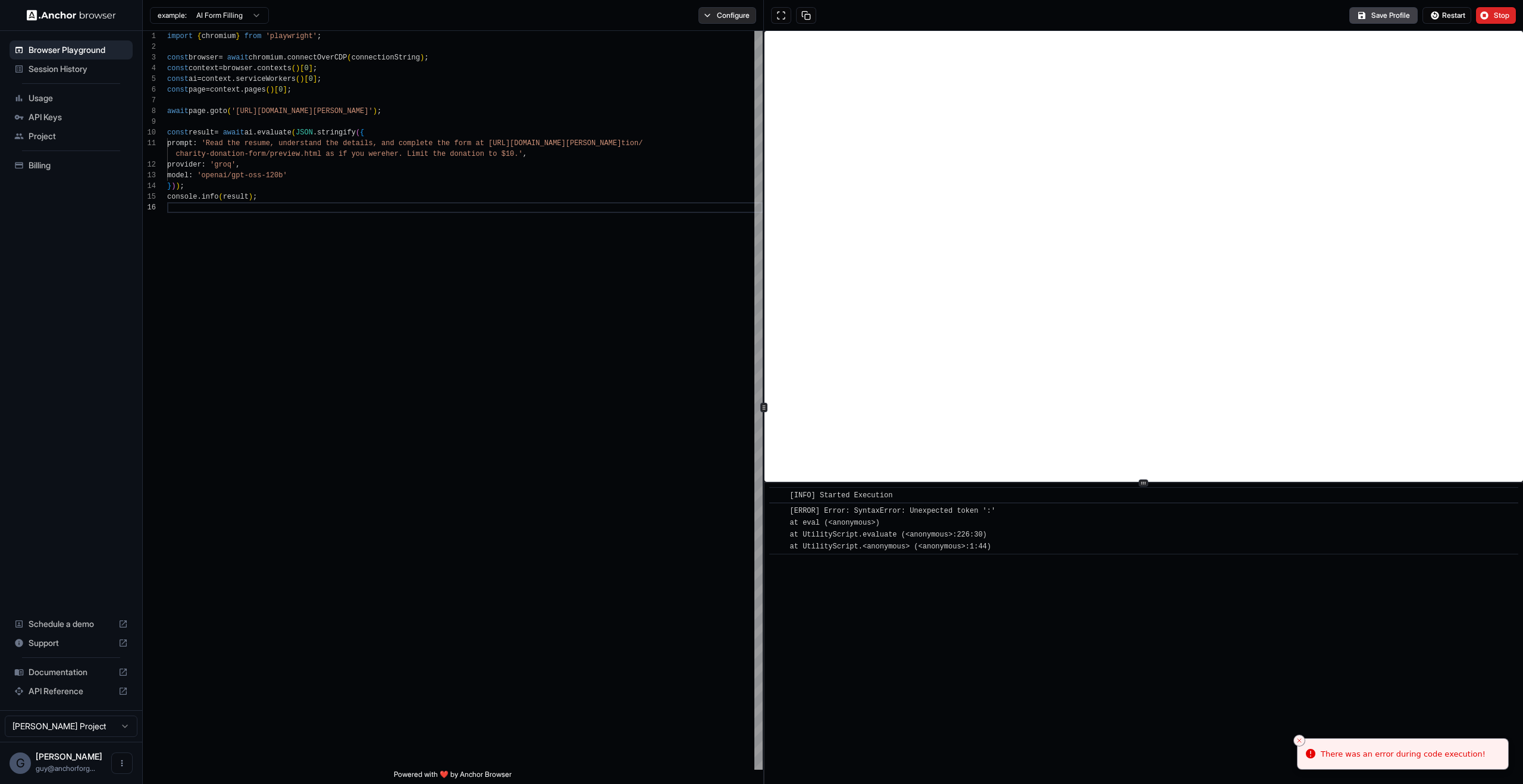
click at [709, 16] on button "Configure" at bounding box center [727, 15] width 58 height 16
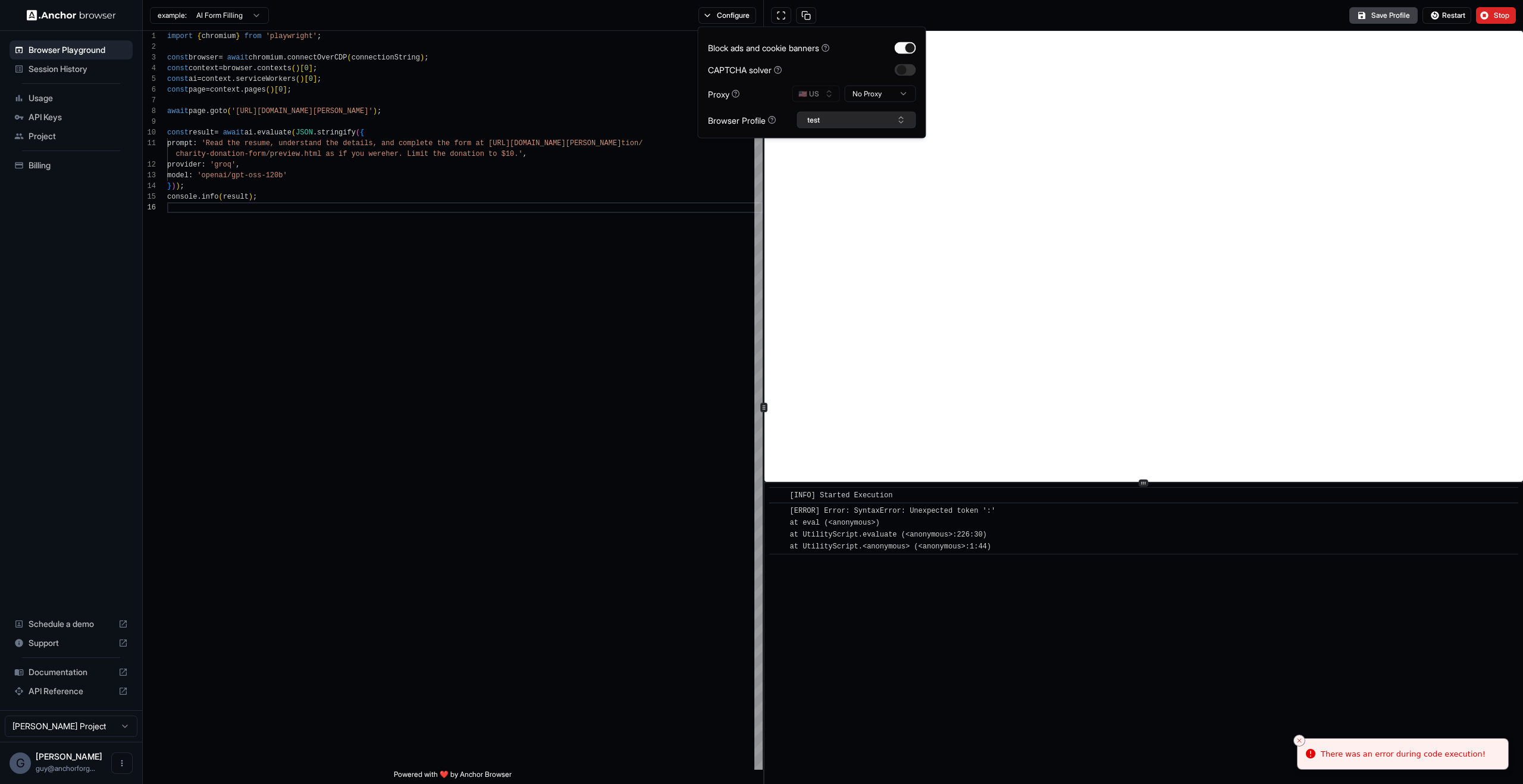
click at [894, 126] on button "test" at bounding box center [857, 119] width 119 height 16
click at [834, 205] on div "test3" at bounding box center [857, 213] width 113 height 16
click at [1403, 763] on div "Browser Playground Session History Usage API Keys Project Billing Schedule a de…" at bounding box center [761, 392] width 1523 height 784
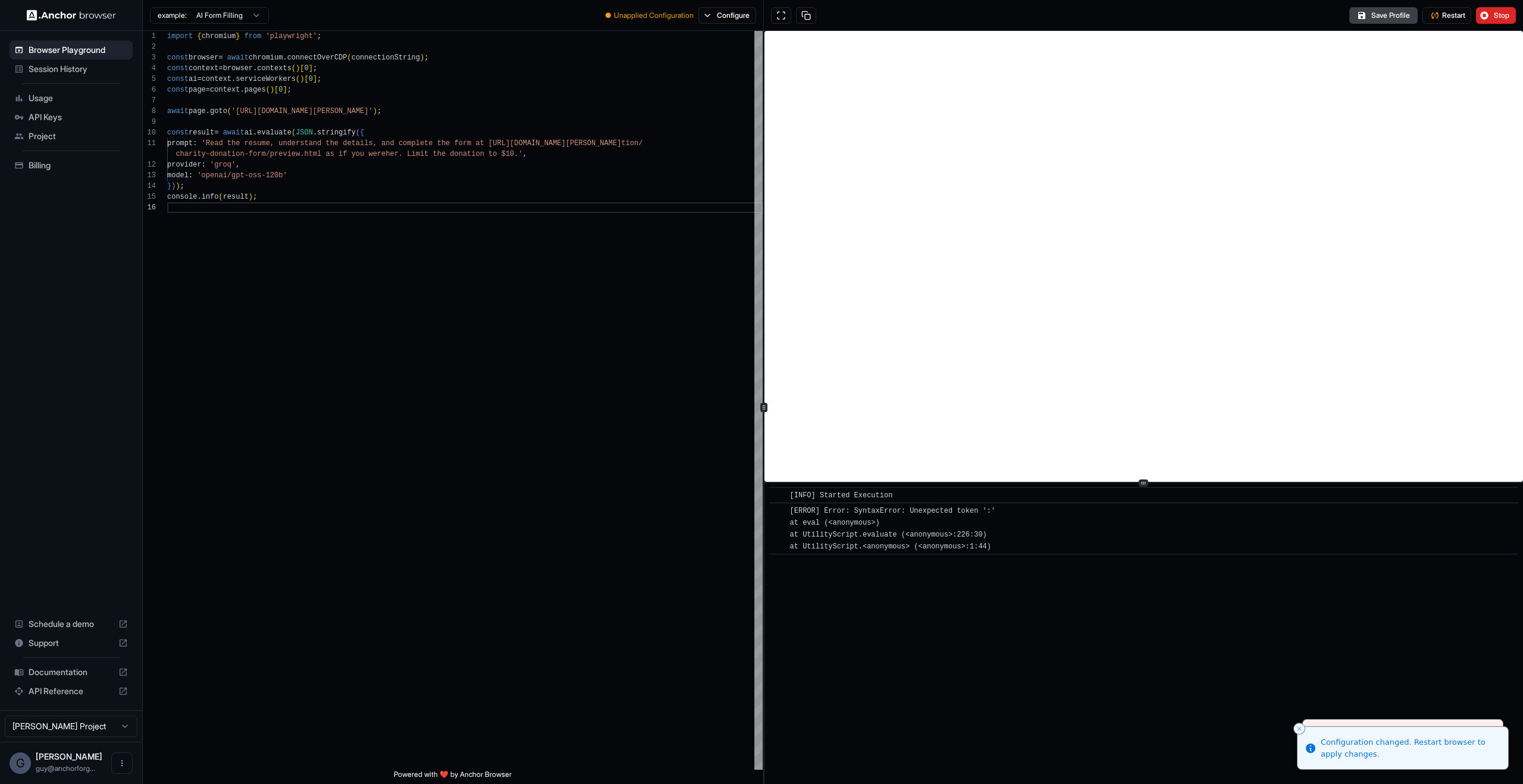
click at [653, 24] on div "example: AI Form Filling ● Unapplied Configuration Configure" at bounding box center [453, 15] width 621 height 31
click at [652, 21] on div "● Unapplied Configuration Configure" at bounding box center [680, 15] width 165 height 16
